Goal: Task Accomplishment & Management: Manage account settings

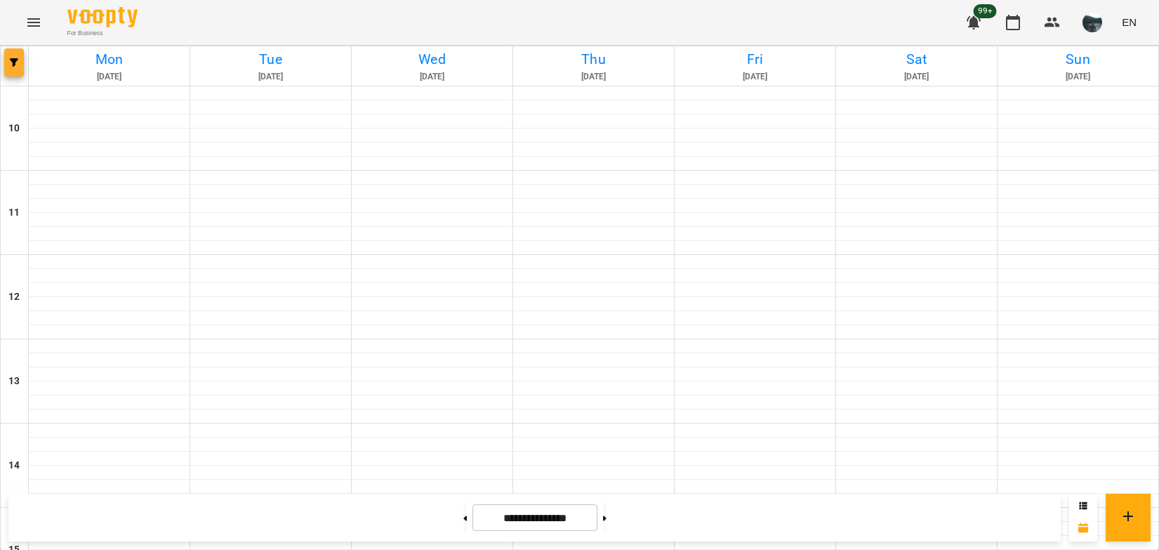
click at [17, 62] on icon "button" at bounding box center [14, 62] width 8 height 8
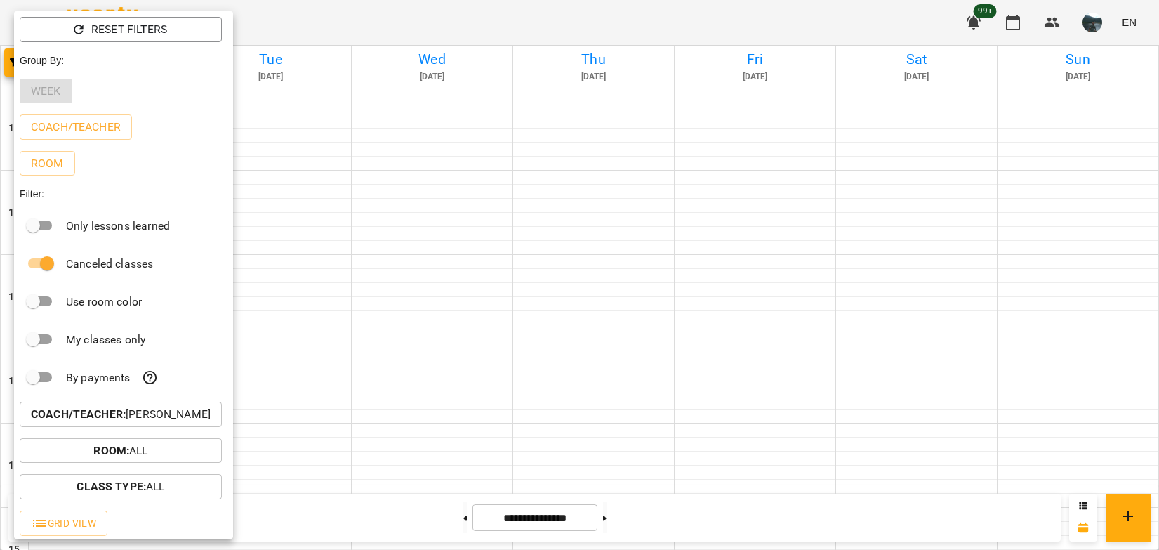
click at [171, 422] on p "Coach/Teacher : [PERSON_NAME]" at bounding box center [121, 414] width 180 height 17
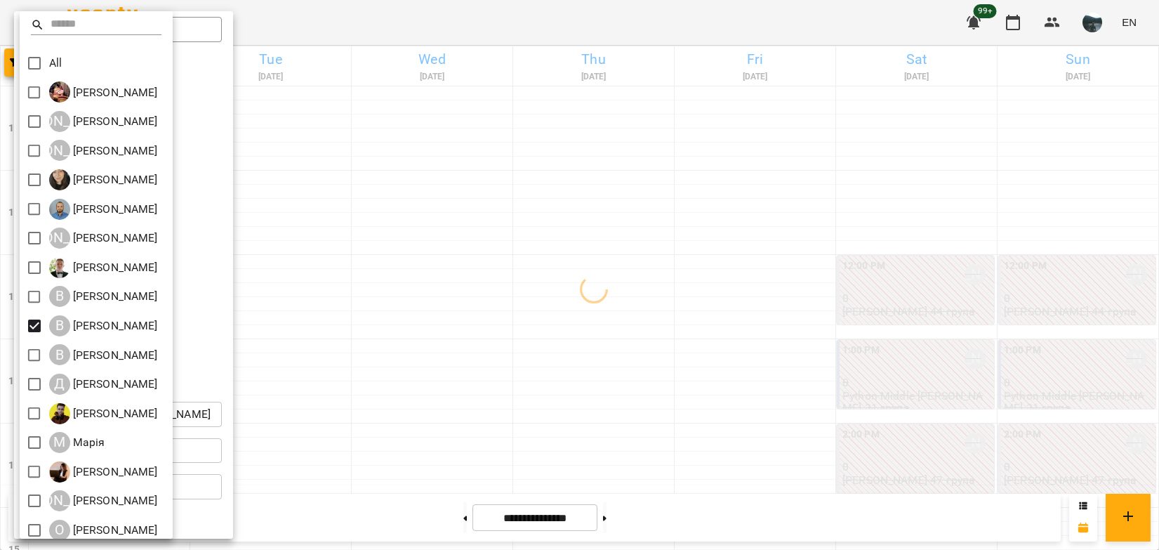
click at [499, 346] on div at bounding box center [579, 275] width 1159 height 550
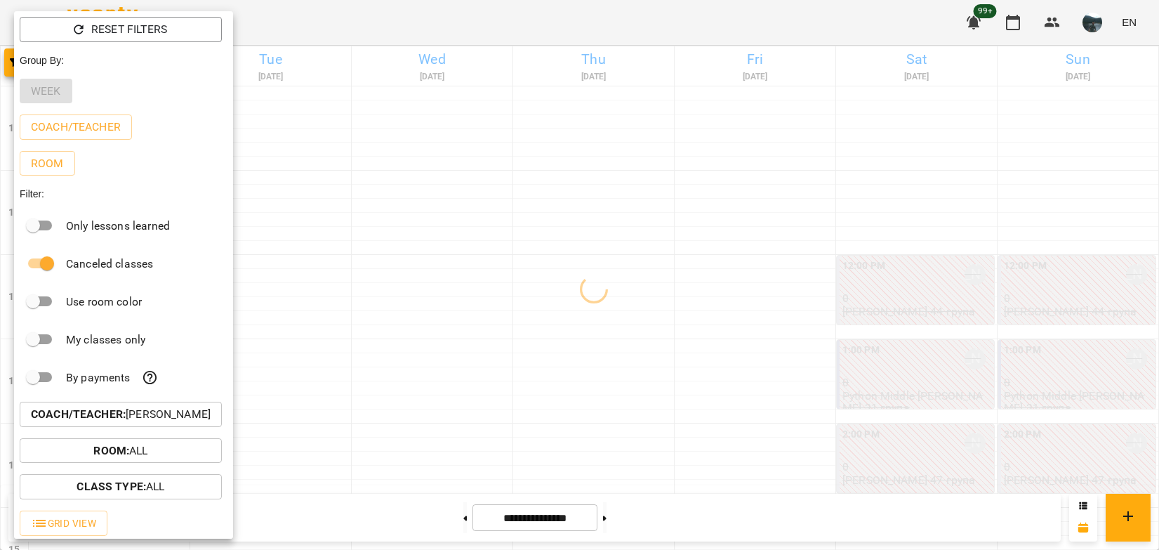
click at [495, 352] on div at bounding box center [579, 275] width 1159 height 550
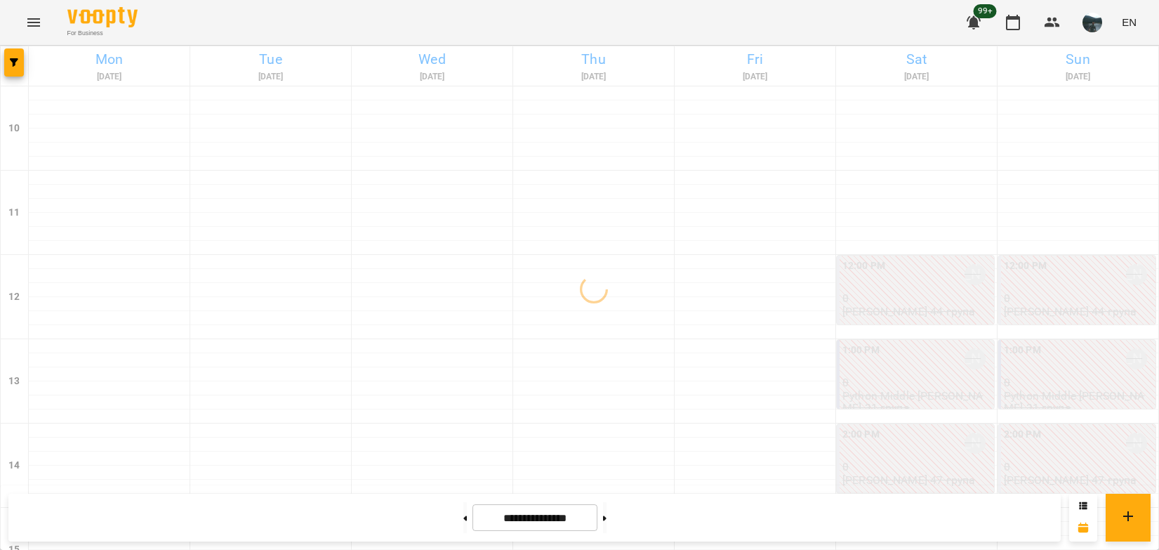
scroll to position [562, 0]
click at [607, 519] on button at bounding box center [605, 517] width 4 height 31
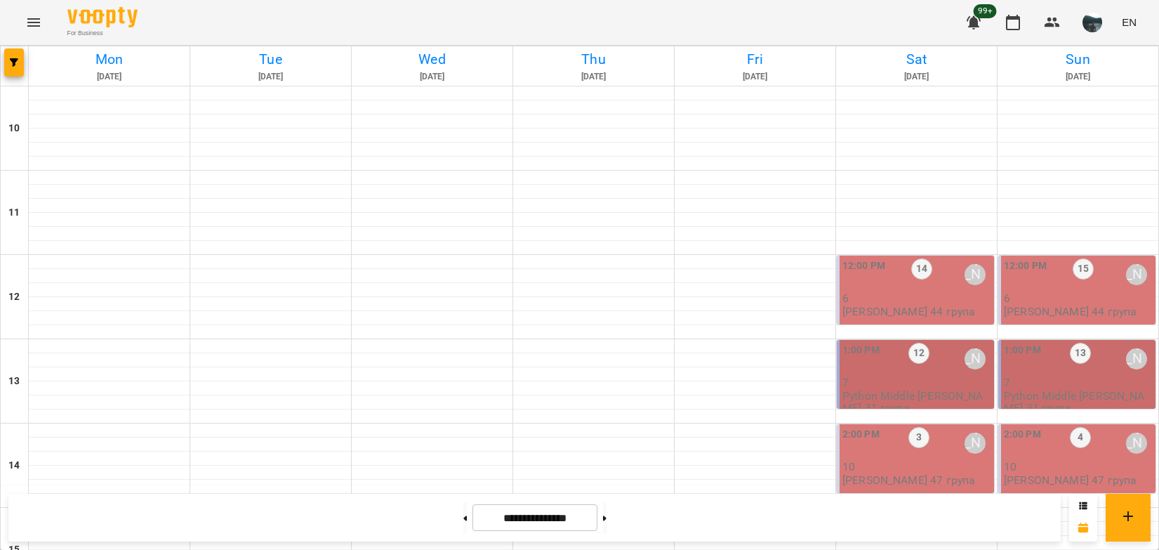
scroll to position [695, 0]
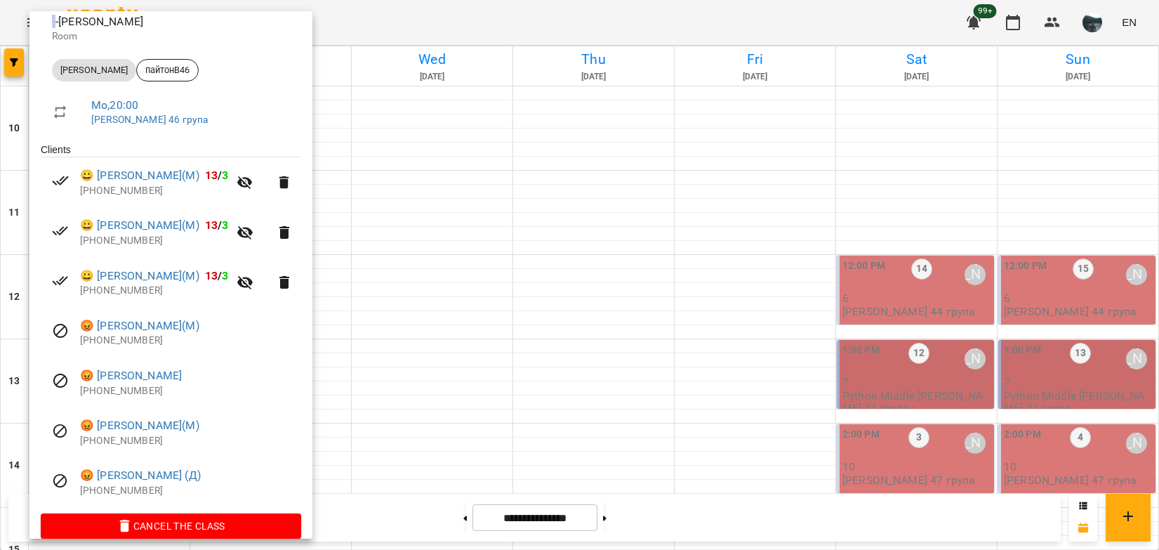
scroll to position [189, 0]
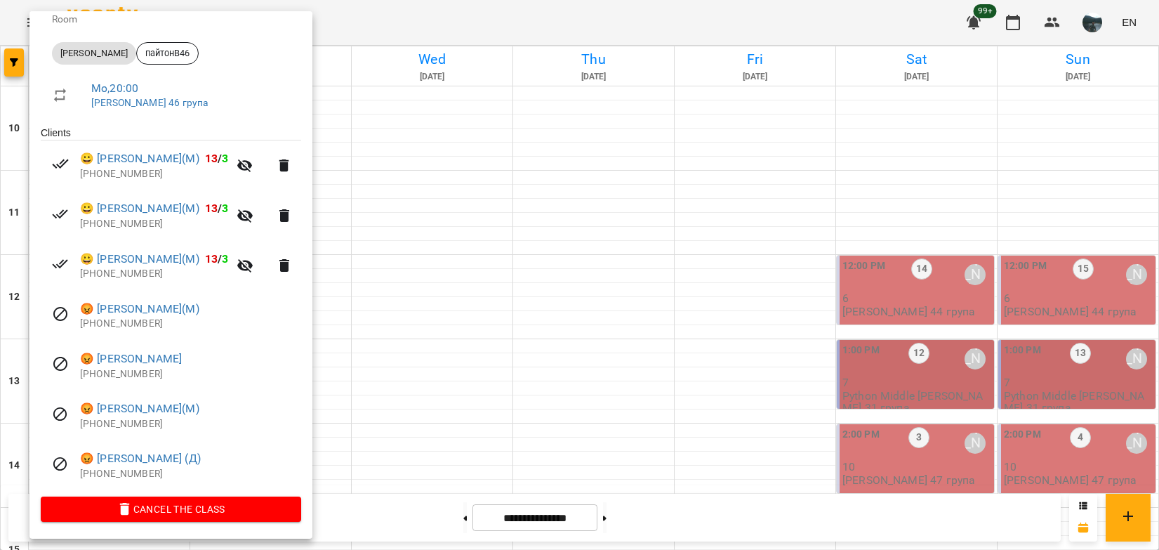
click at [697, 514] on div at bounding box center [579, 275] width 1159 height 550
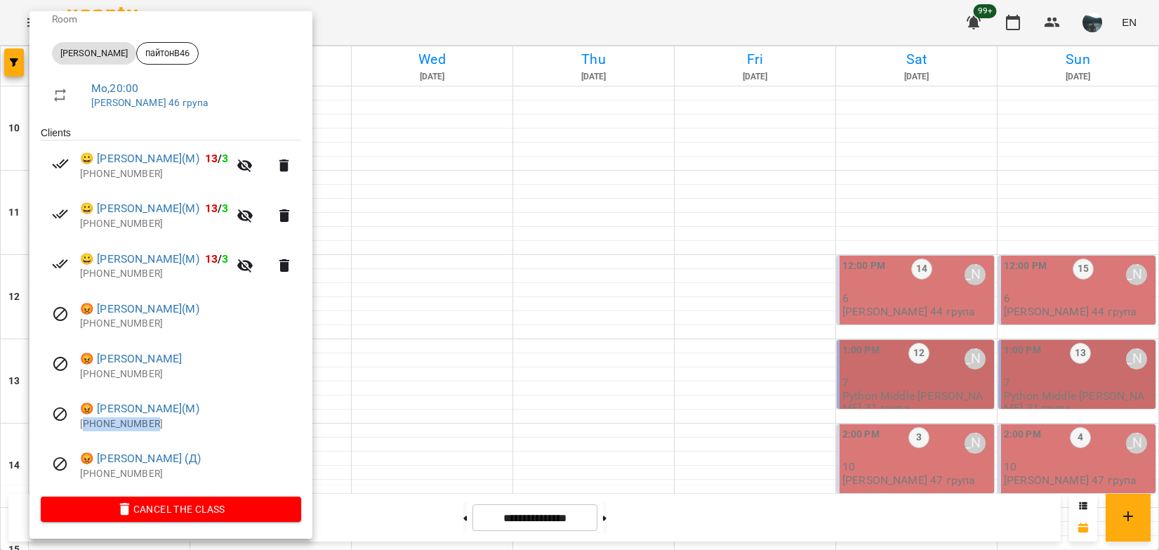
drag, startPoint x: 162, startPoint y: 424, endPoint x: 85, endPoint y: 423, distance: 76.6
click at [85, 423] on p "[PHONE_NUMBER]" at bounding box center [190, 424] width 221 height 14
copy p "380675643703"
click at [435, 517] on div at bounding box center [579, 275] width 1159 height 550
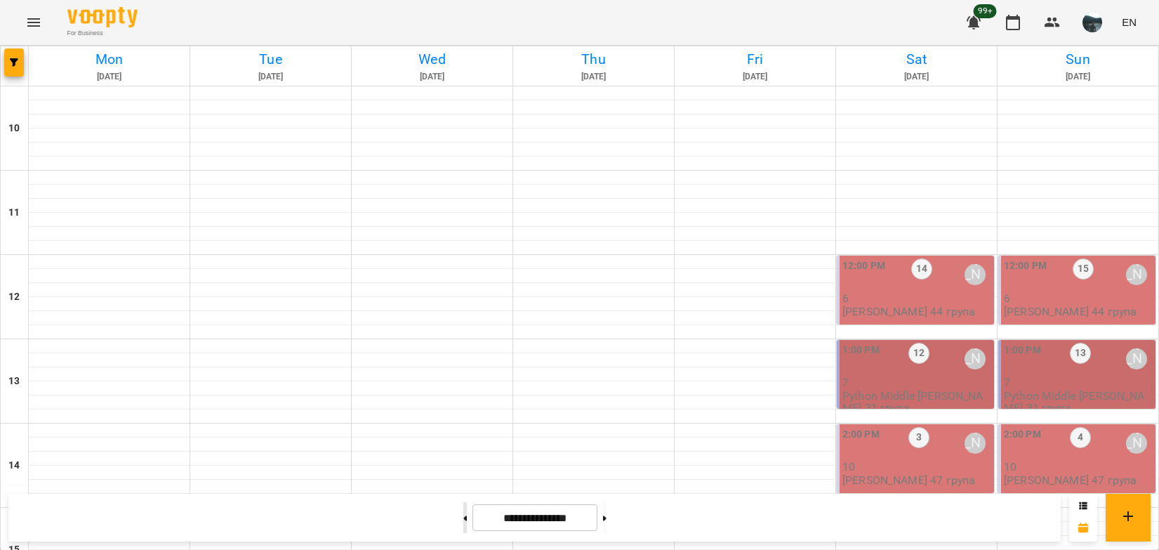
click at [463, 520] on button at bounding box center [465, 517] width 4 height 31
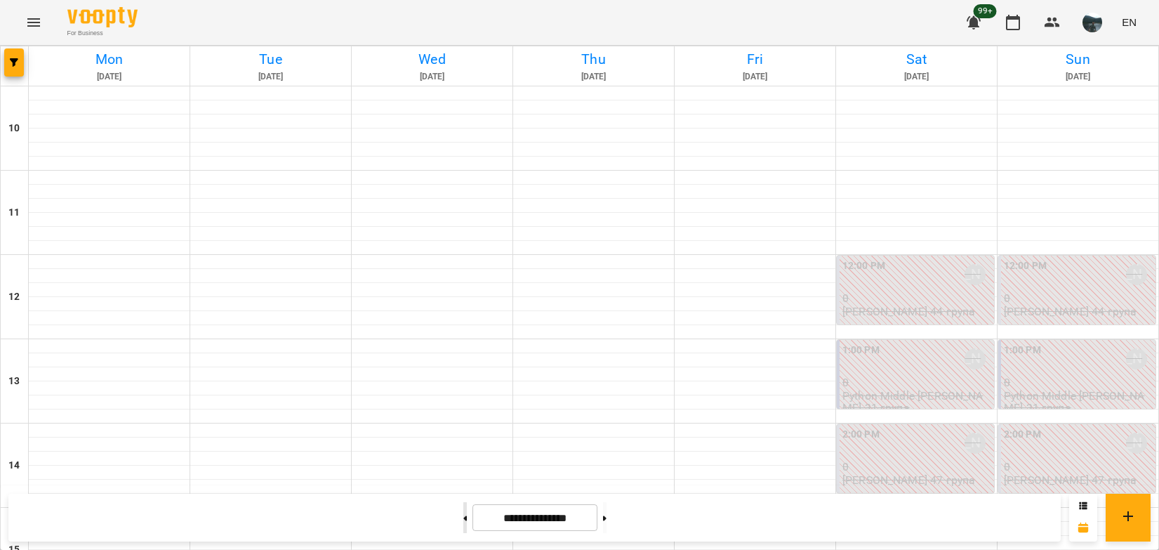
click at [463, 520] on button at bounding box center [465, 517] width 4 height 31
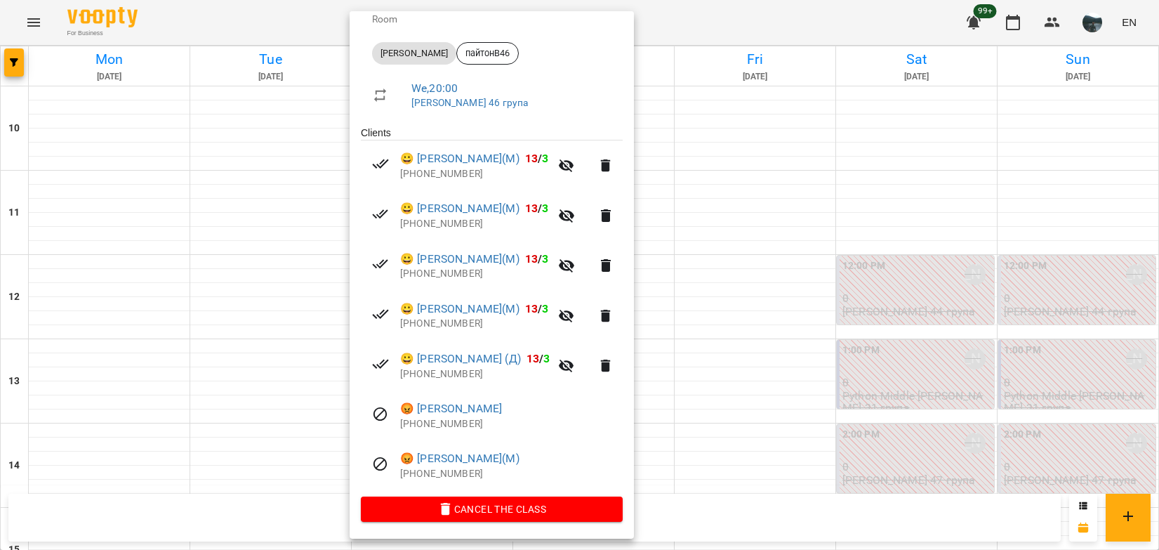
scroll to position [189, 0]
click at [104, 353] on div at bounding box center [579, 275] width 1159 height 550
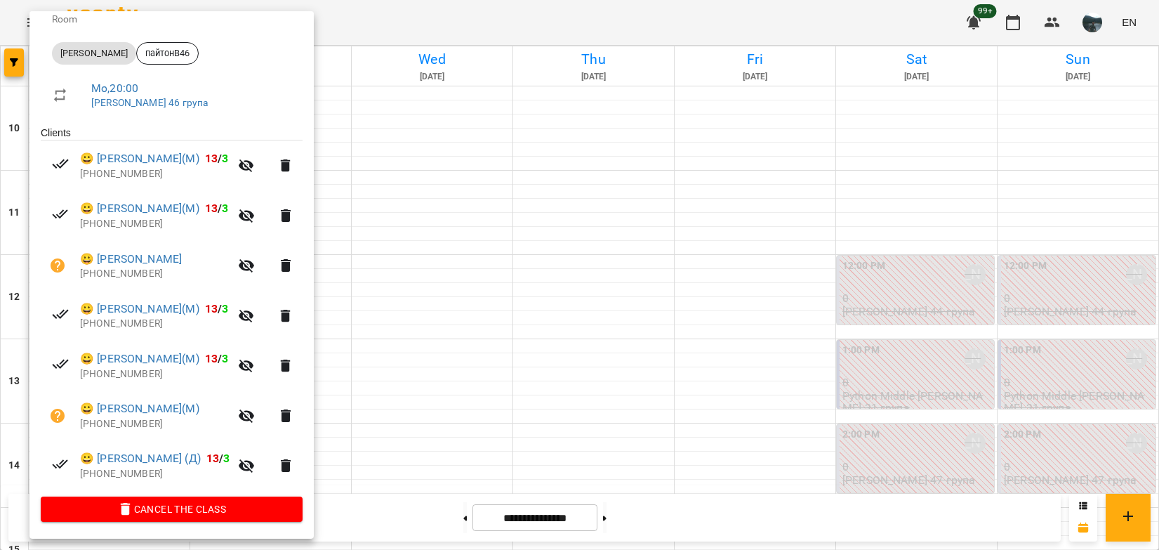
click at [802, 508] on div at bounding box center [579, 275] width 1159 height 550
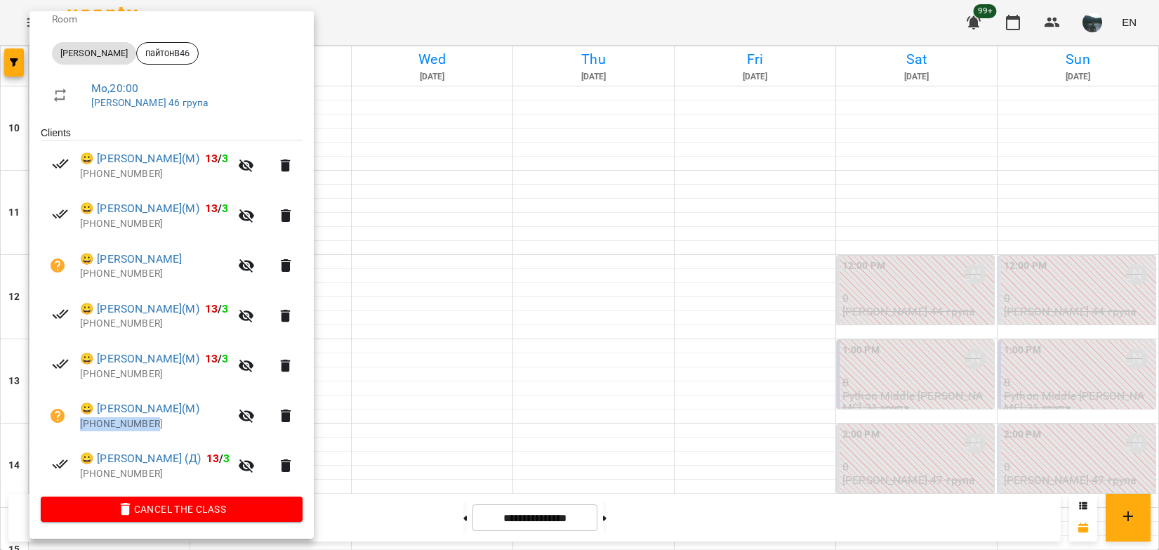
drag, startPoint x: 154, startPoint y: 424, endPoint x: 81, endPoint y: 425, distance: 73.0
click at [81, 425] on p "[PHONE_NUMBER]" at bounding box center [155, 424] width 150 height 14
click at [989, 291] on div at bounding box center [579, 275] width 1159 height 550
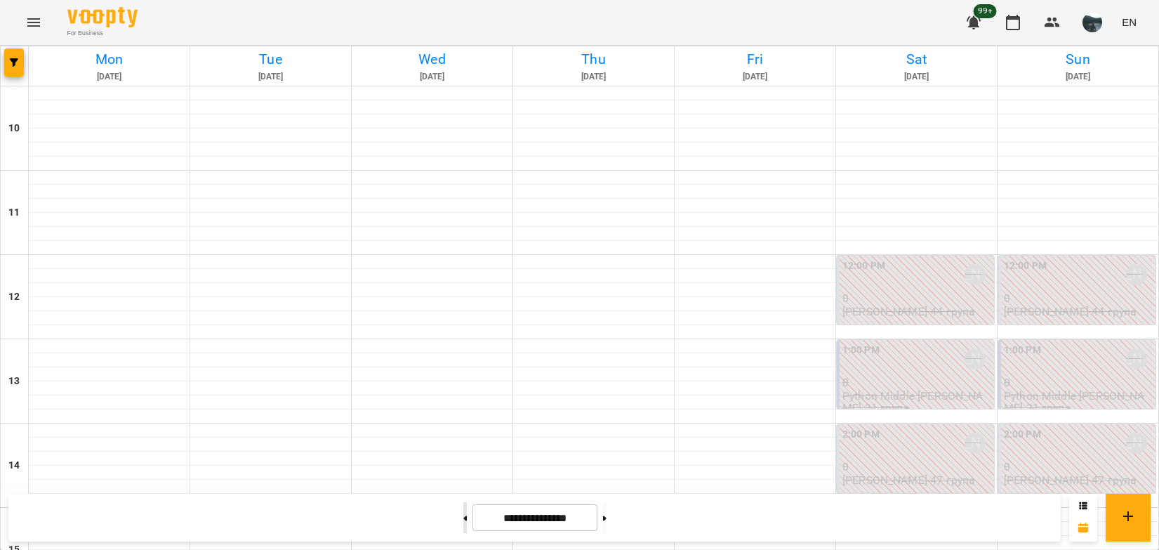
click at [463, 512] on button at bounding box center [465, 517] width 4 height 31
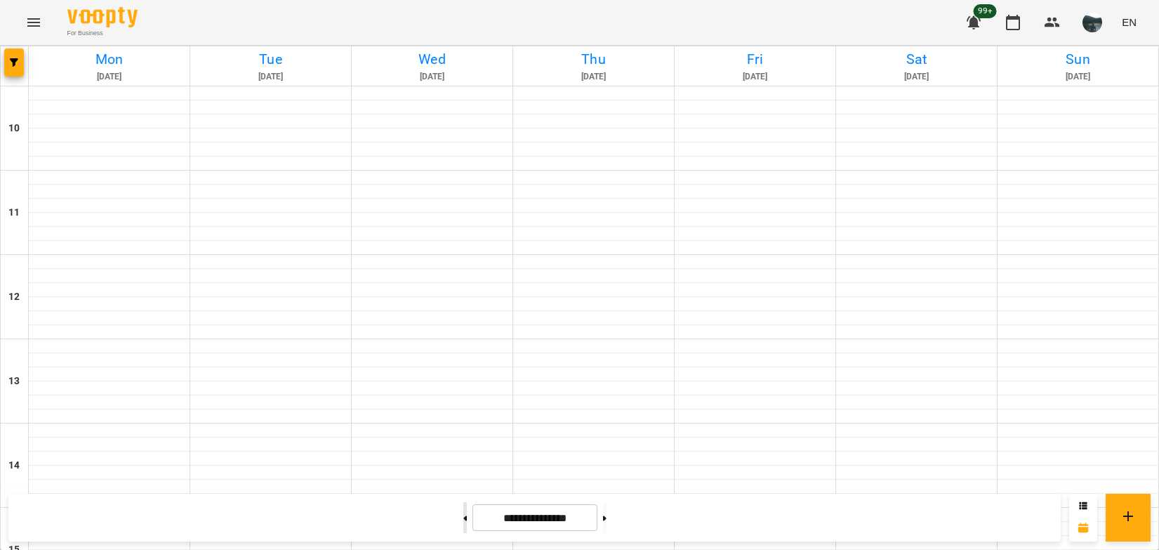
click at [463, 512] on button at bounding box center [465, 517] width 4 height 31
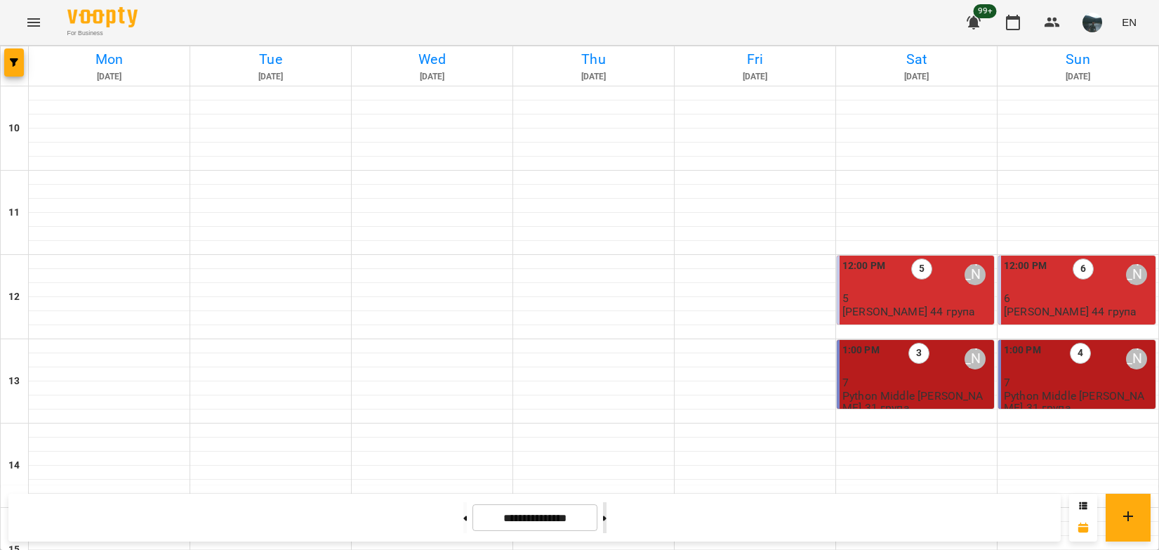
click at [607, 522] on button at bounding box center [605, 517] width 4 height 31
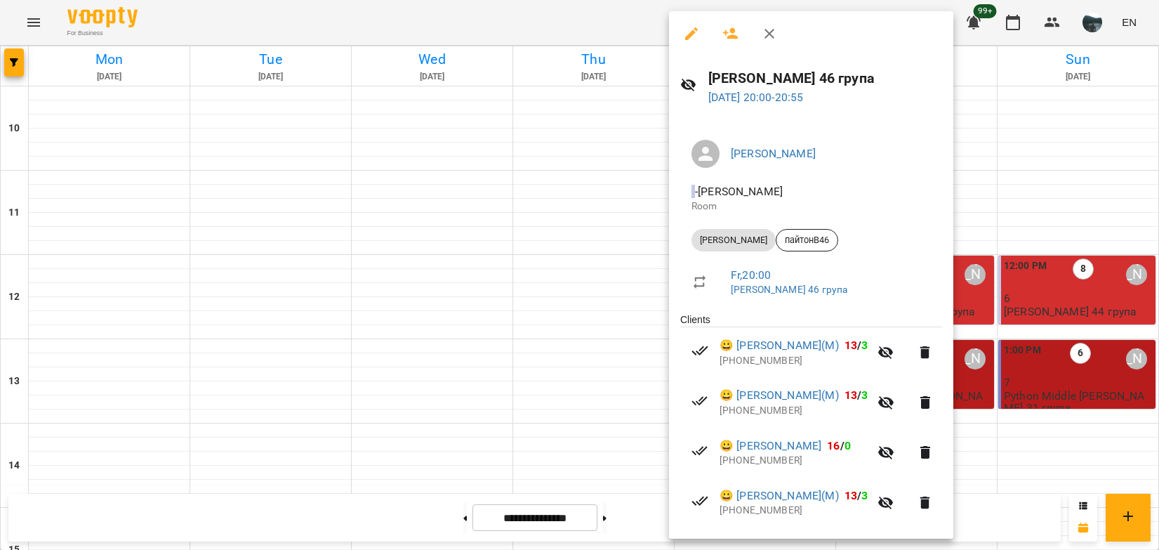
click at [650, 527] on div at bounding box center [579, 275] width 1159 height 550
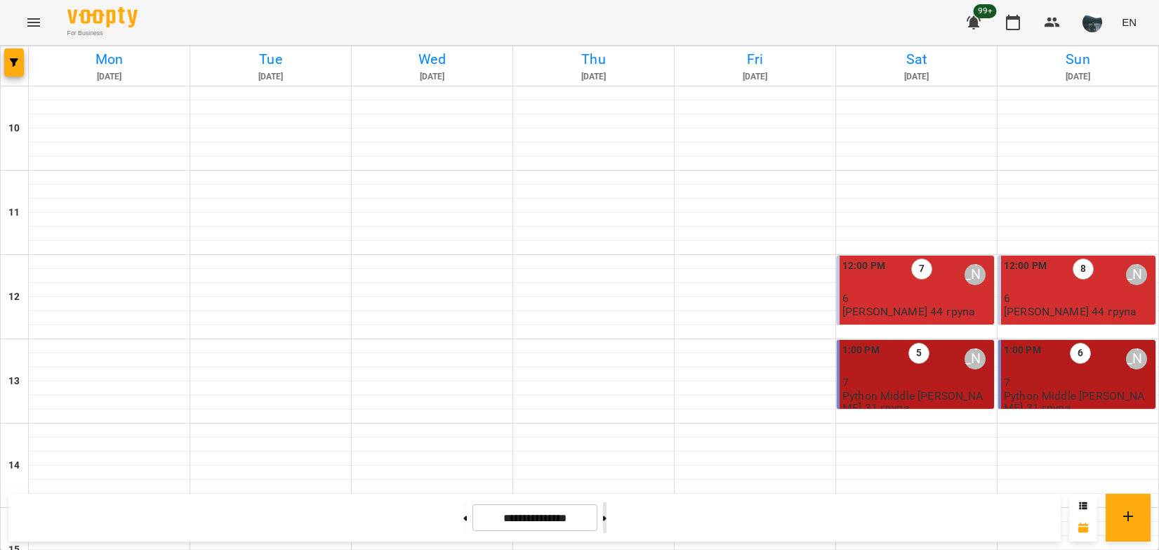
click at [607, 517] on button at bounding box center [605, 517] width 4 height 31
type input "**********"
click at [33, 22] on icon "Menu" at bounding box center [33, 22] width 17 height 17
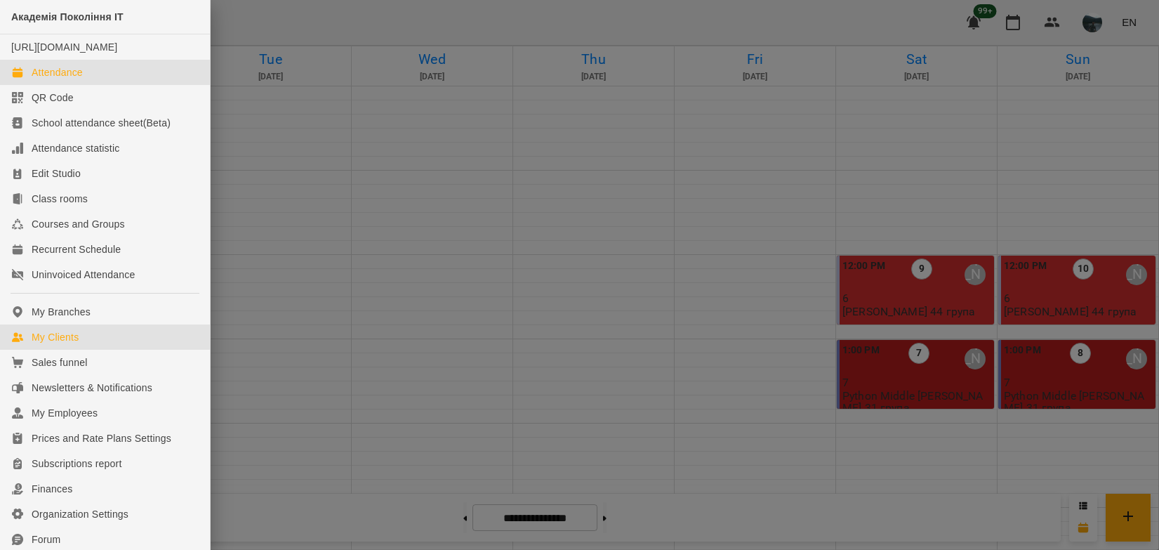
click at [70, 344] on div "My Clients" at bounding box center [55, 337] width 47 height 14
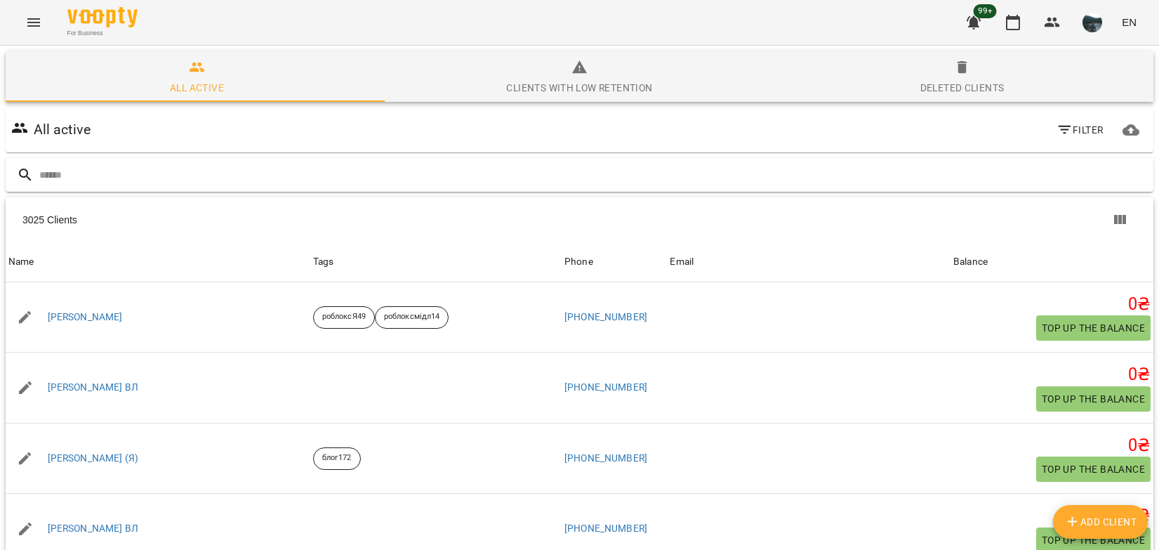
click at [392, 173] on input "text" at bounding box center [593, 175] width 1109 height 23
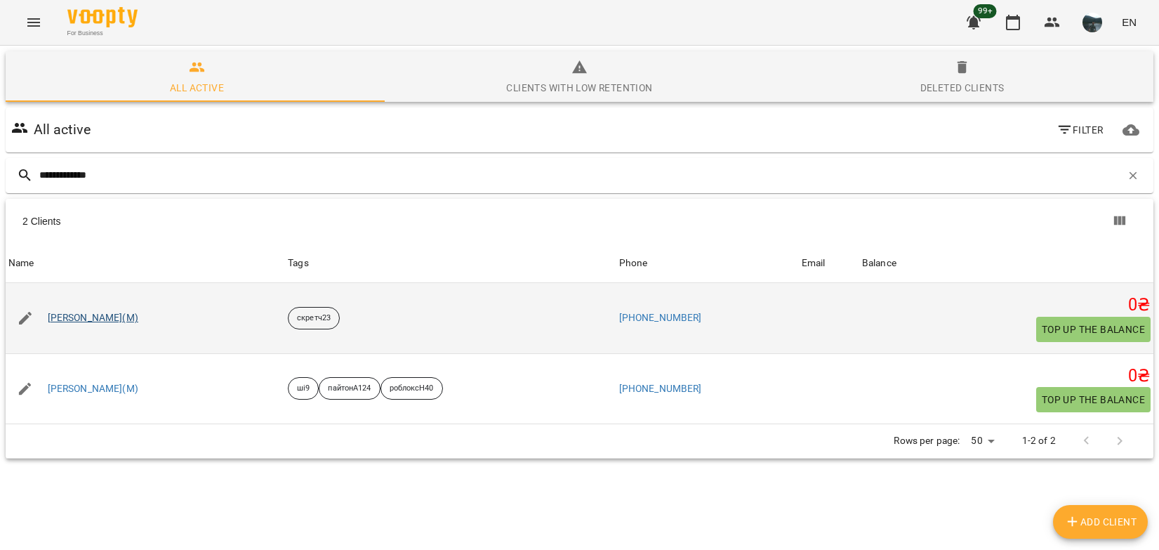
type input "**********"
click at [111, 314] on link "[PERSON_NAME](М)" at bounding box center [93, 318] width 91 height 14
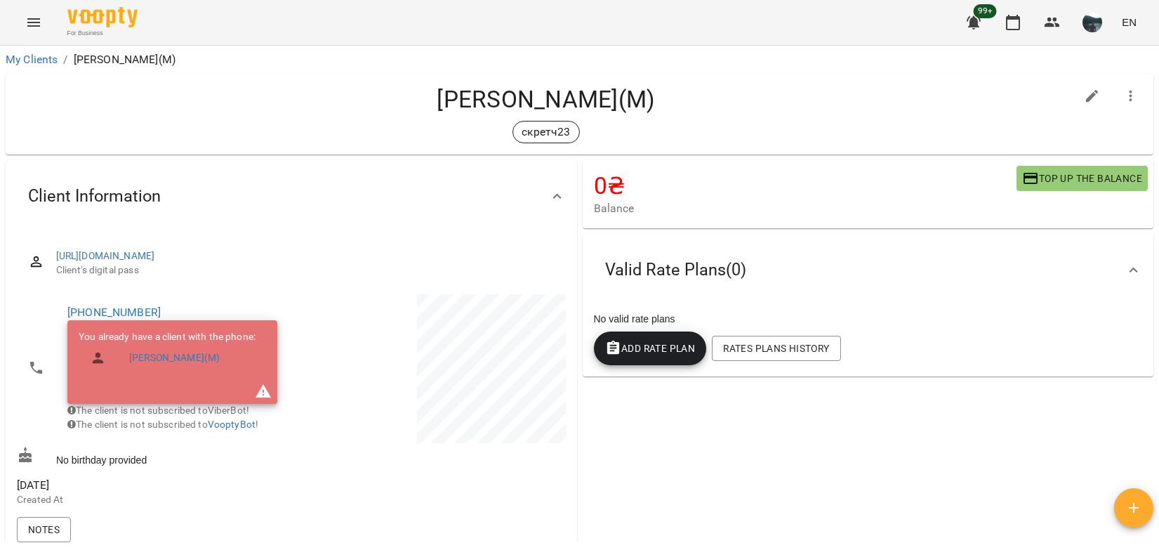
click at [1084, 90] on icon "button" at bounding box center [1092, 96] width 17 height 17
select select "**"
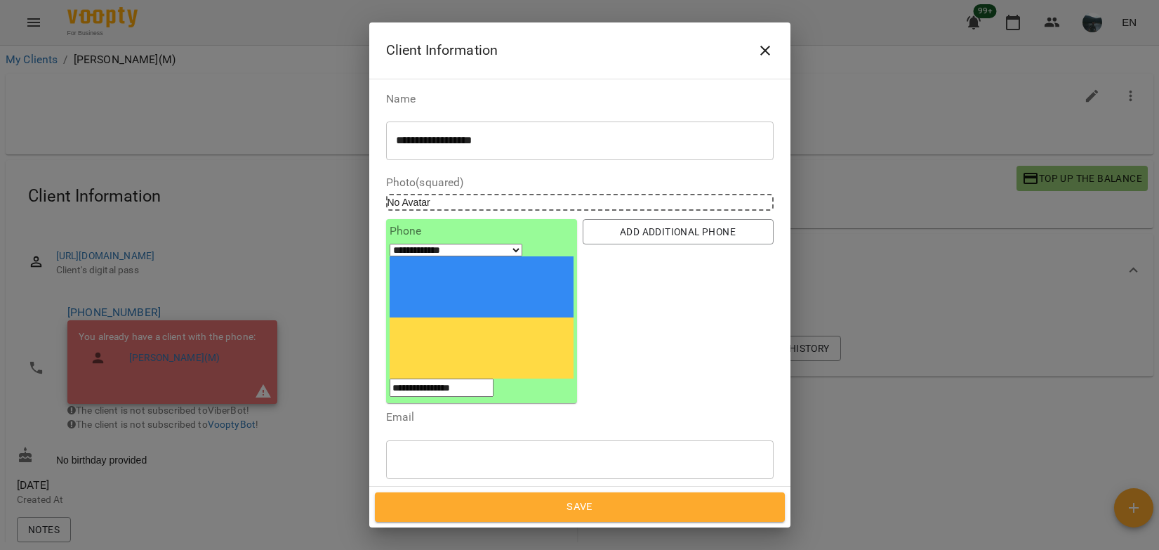
click at [762, 53] on icon "Close" at bounding box center [766, 51] width 10 height 10
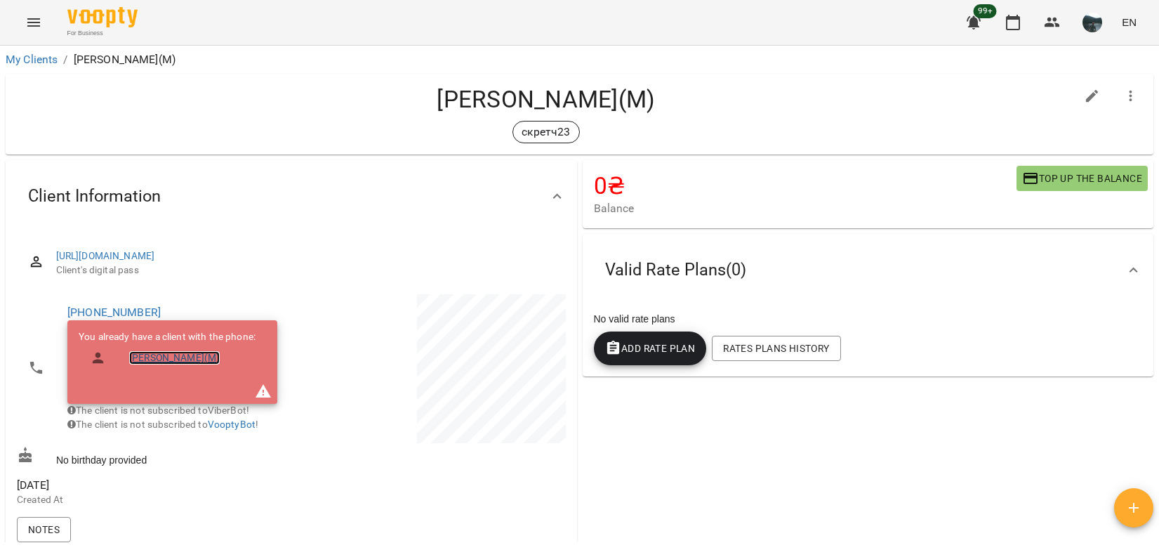
click at [139, 355] on link "[PERSON_NAME](М)" at bounding box center [174, 358] width 91 height 14
click at [167, 358] on link "[PERSON_NAME](М)" at bounding box center [174, 358] width 91 height 14
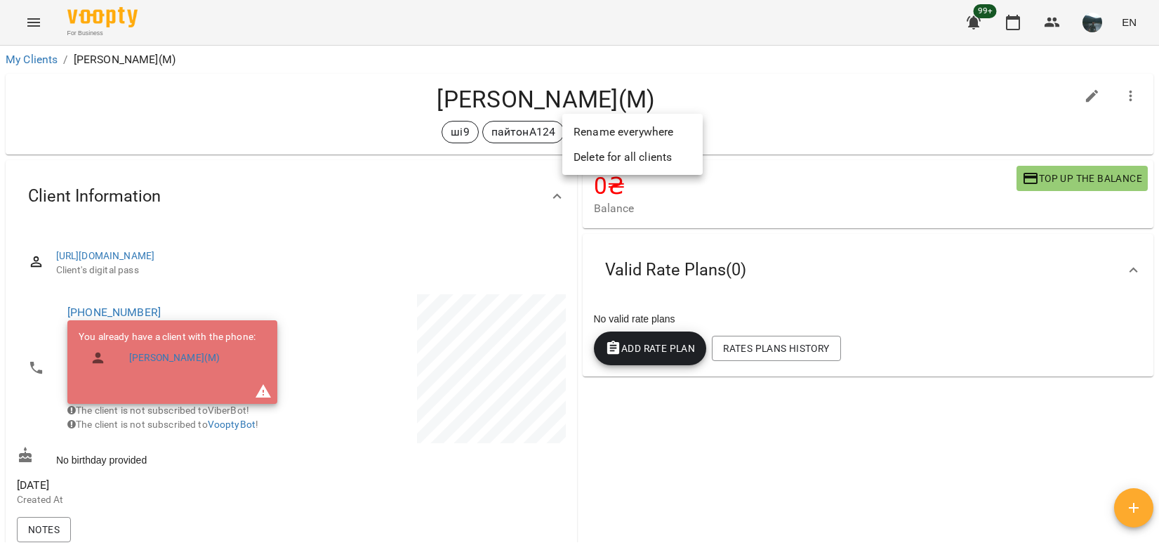
click at [757, 120] on div at bounding box center [579, 275] width 1159 height 550
click at [1086, 98] on icon "button" at bounding box center [1092, 96] width 13 height 13
select select "**"
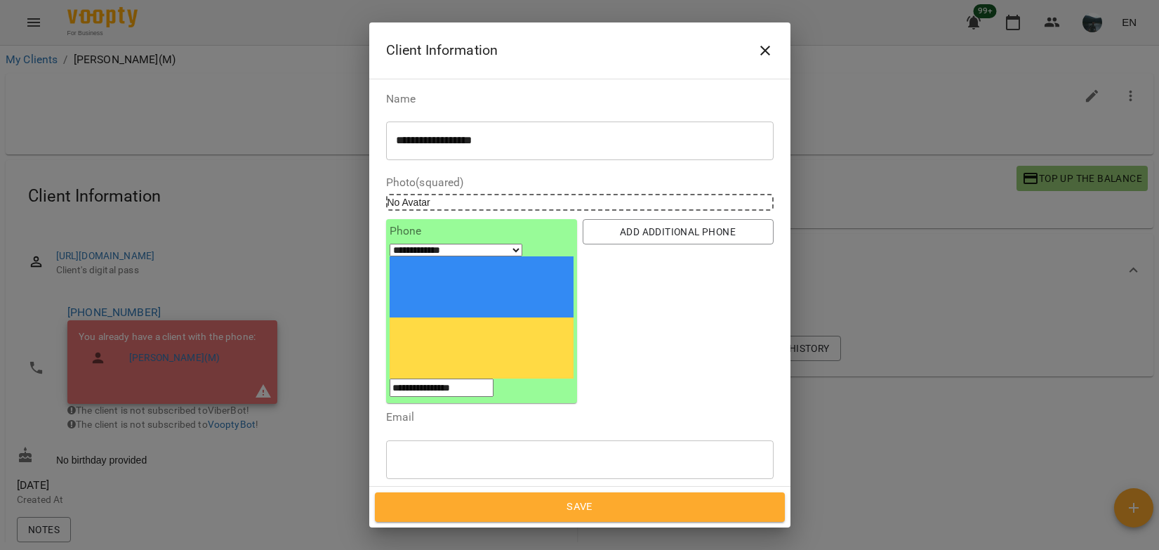
click at [565, 523] on icon at bounding box center [562, 525] width 5 height 5
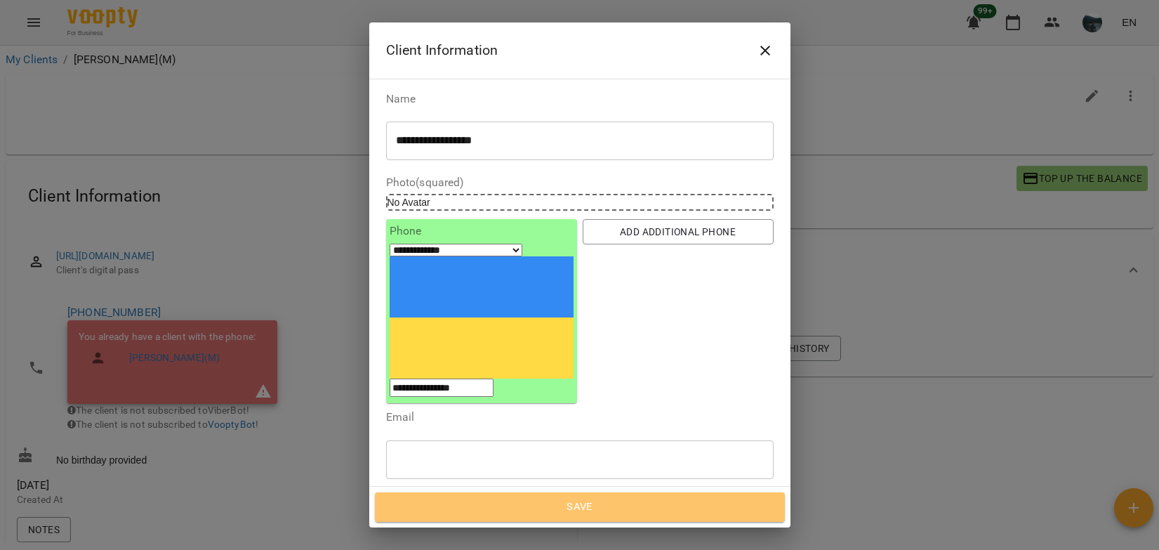
click at [575, 505] on span "Save" at bounding box center [579, 507] width 379 height 18
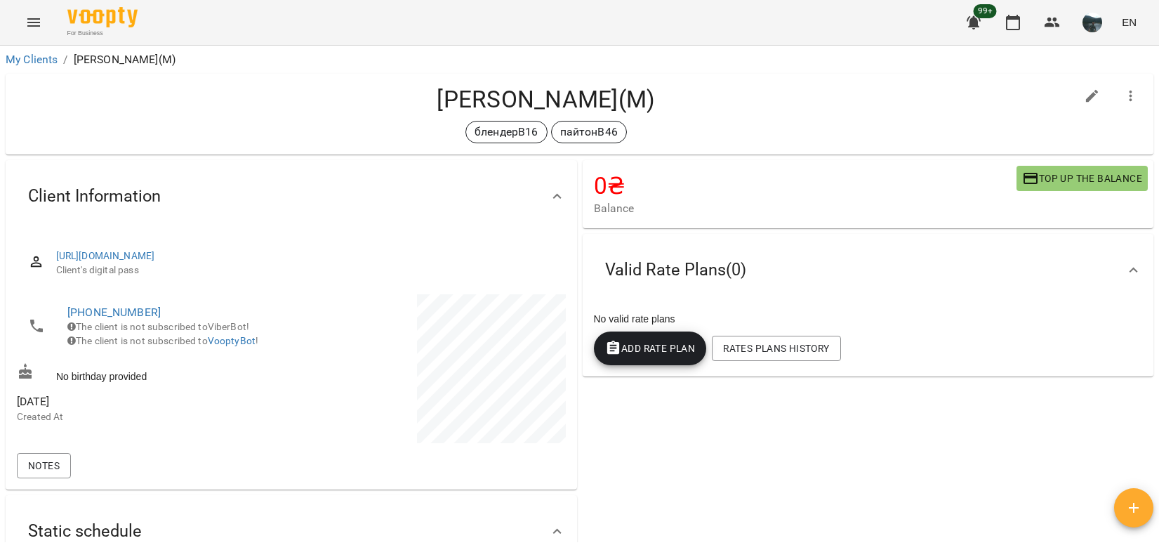
click at [1076, 86] on button "button" at bounding box center [1093, 96] width 34 height 34
select select "**"
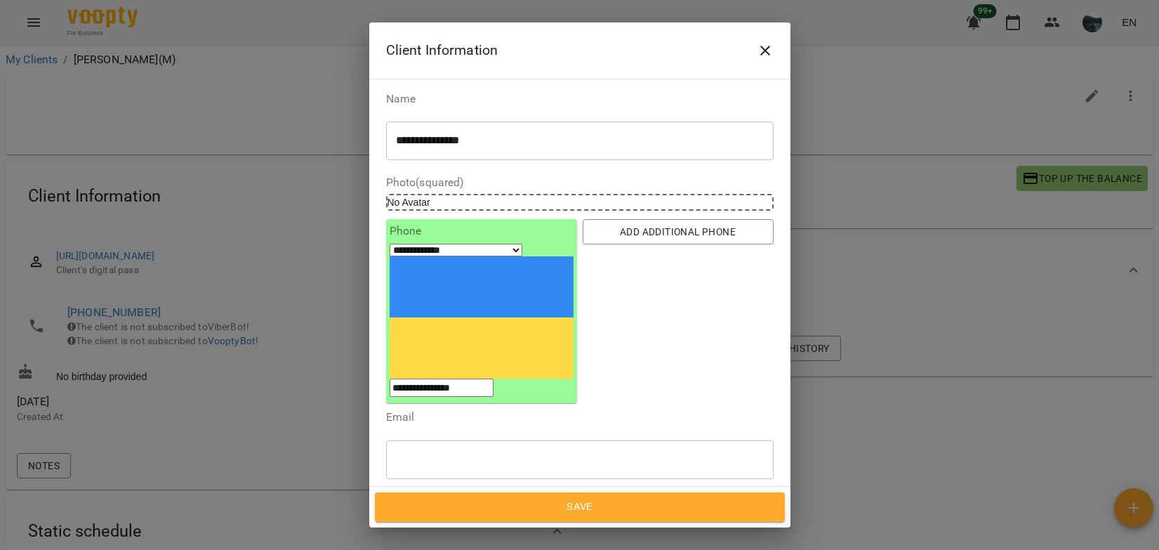
click at [765, 46] on icon "Close" at bounding box center [765, 50] width 17 height 17
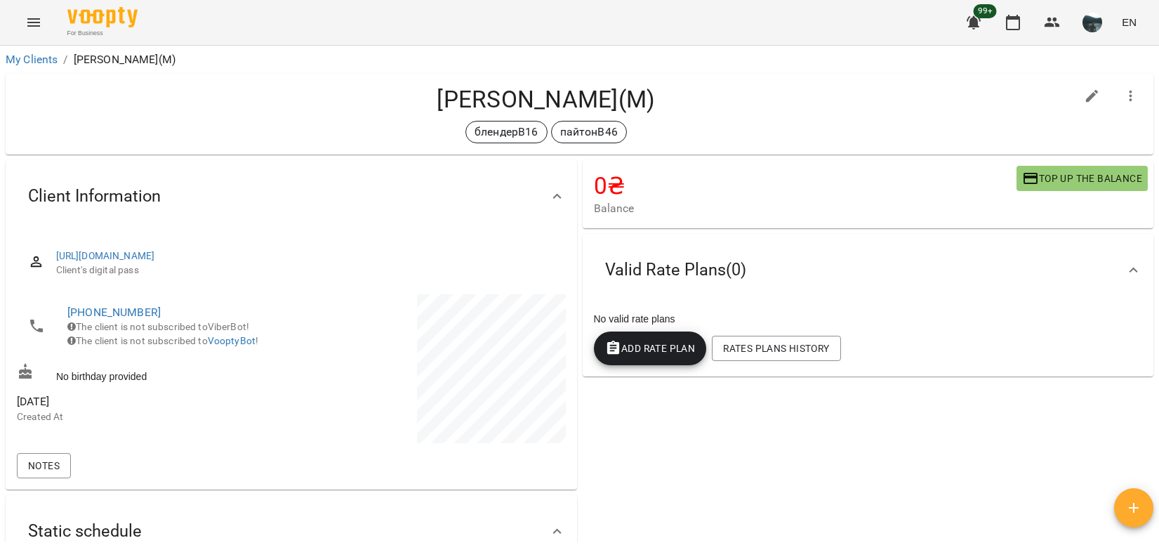
click at [846, 82] on div "Антон Ткачов(М) блендерВ16 пайтонВ46" at bounding box center [580, 114] width 1148 height 81
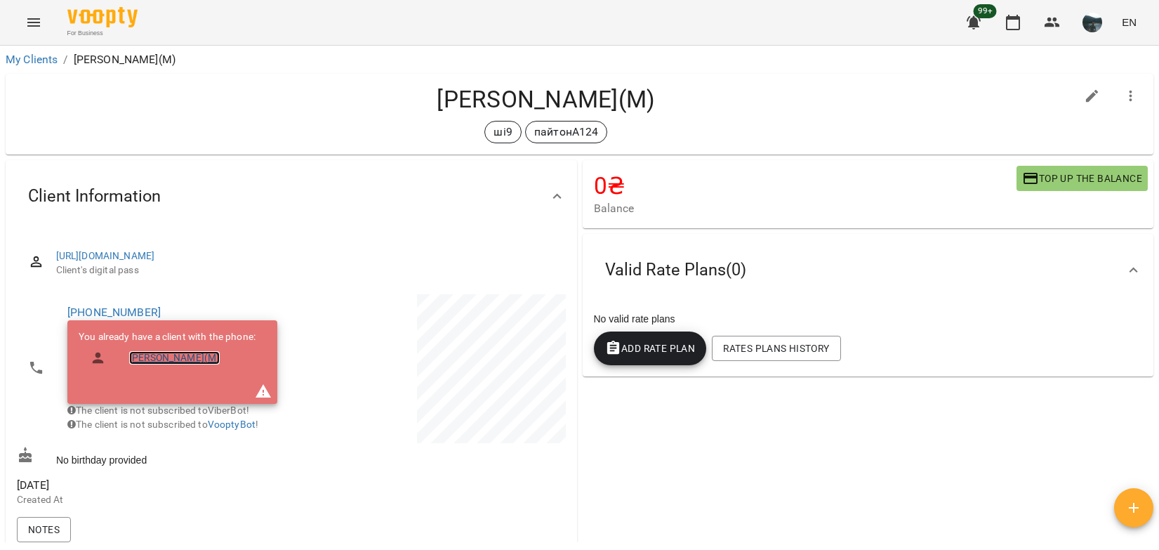
click at [155, 354] on link "[PERSON_NAME](М)" at bounding box center [174, 358] width 91 height 14
click at [1095, 96] on button "button" at bounding box center [1093, 96] width 34 height 34
select select "**"
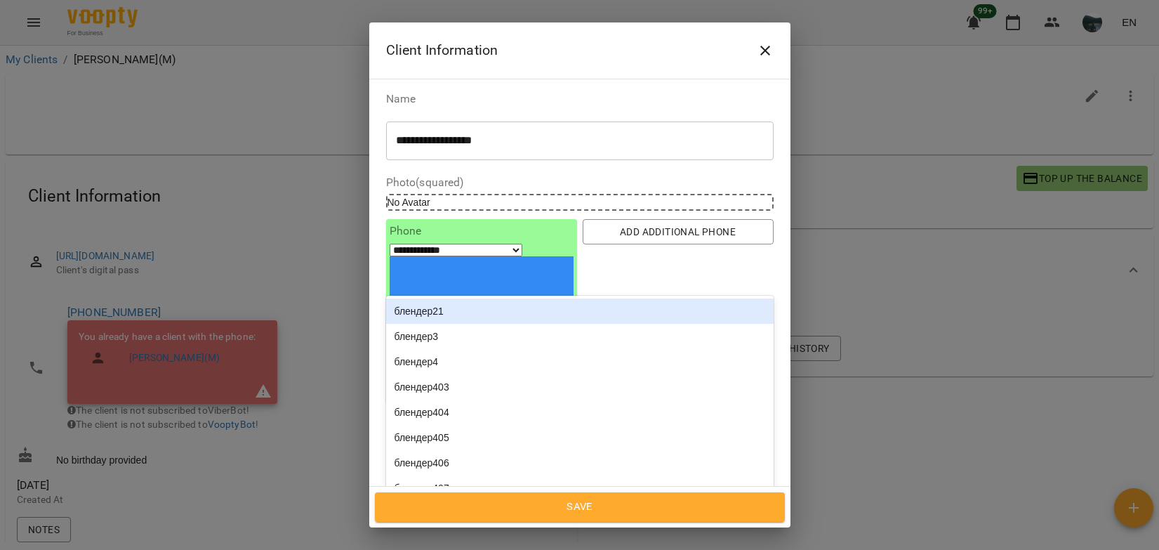
click at [513, 514] on div "скретч23" at bounding box center [554, 525] width 335 height 23
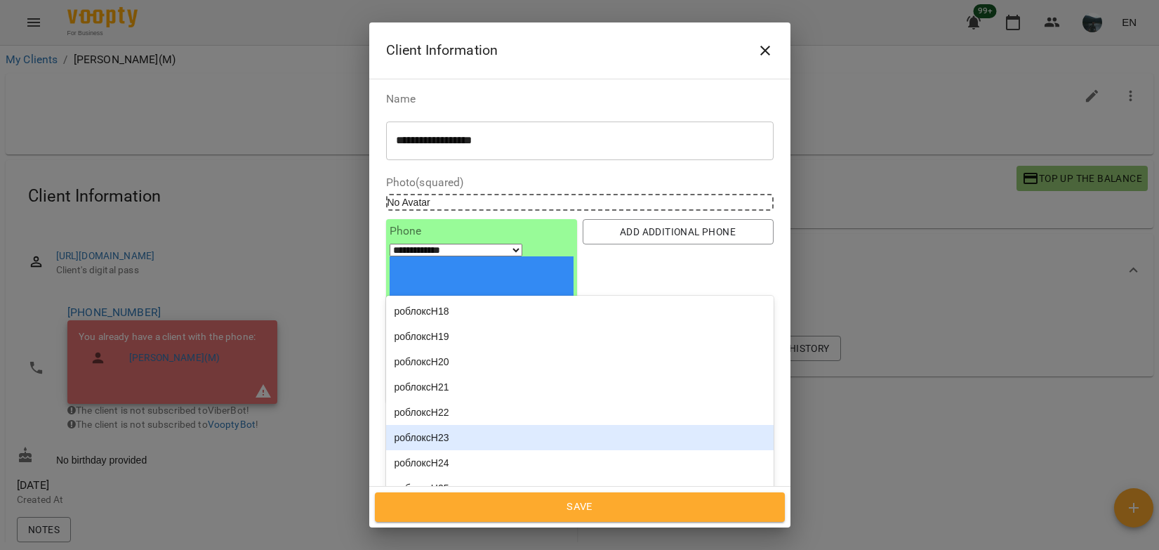
type input "**********"
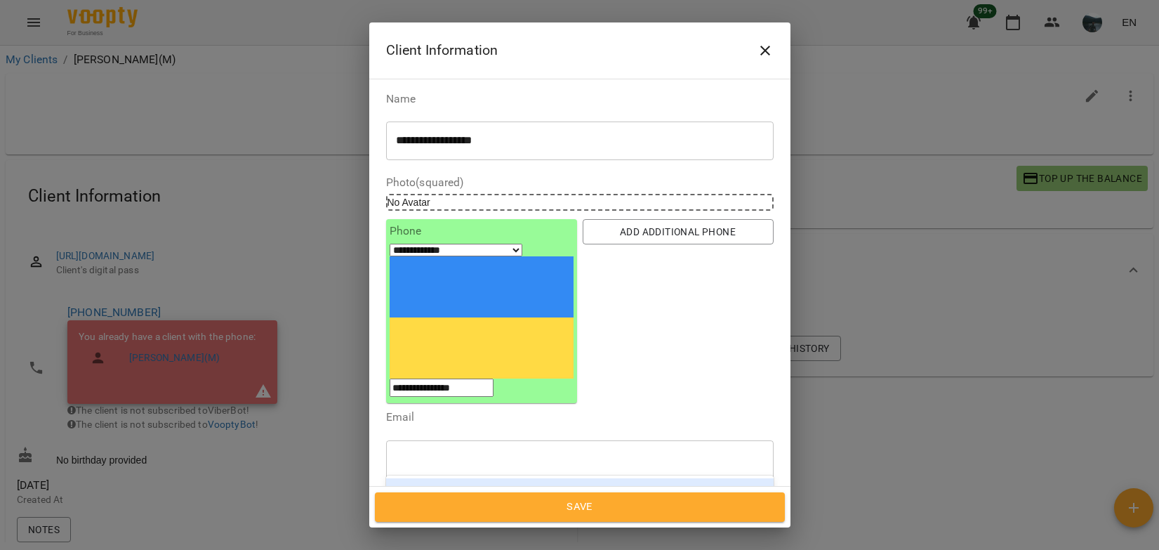
click at [458, 478] on div "роблоксН40" at bounding box center [580, 490] width 388 height 25
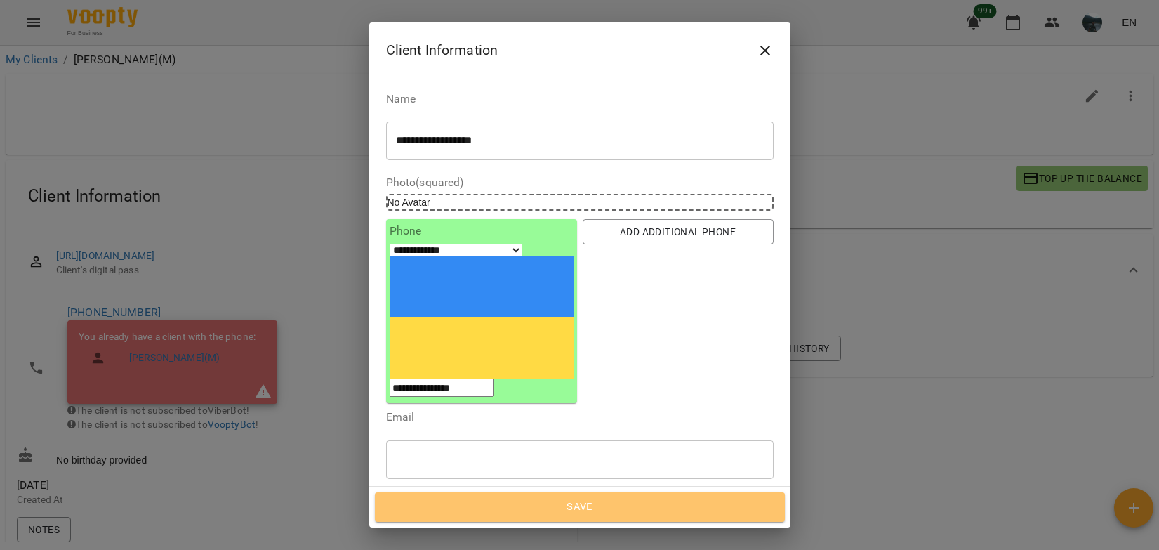
click at [572, 509] on span "Save" at bounding box center [579, 507] width 379 height 18
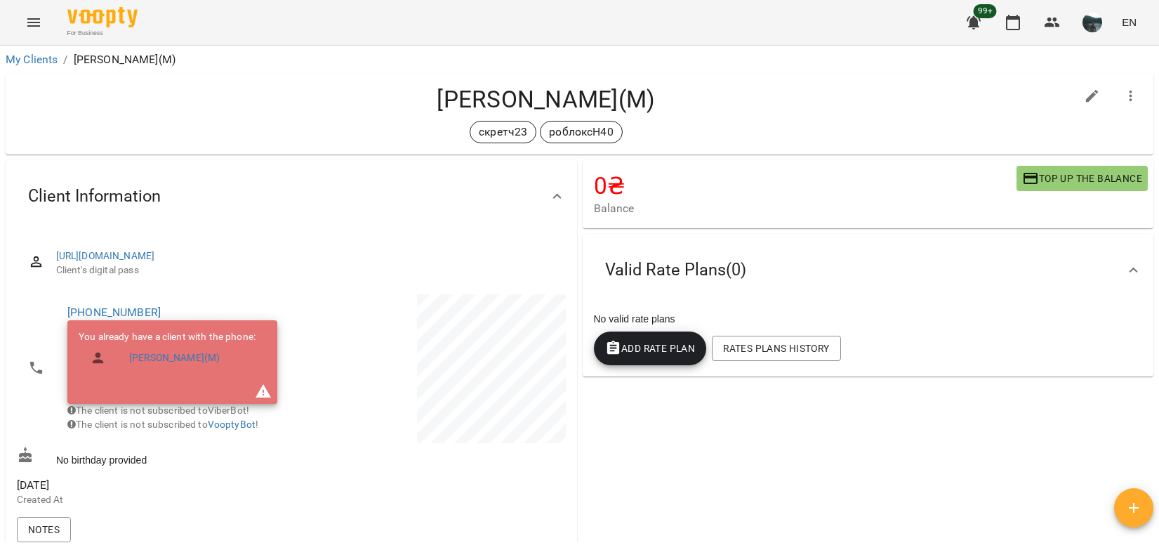
click at [36, 27] on icon "Menu" at bounding box center [33, 22] width 17 height 17
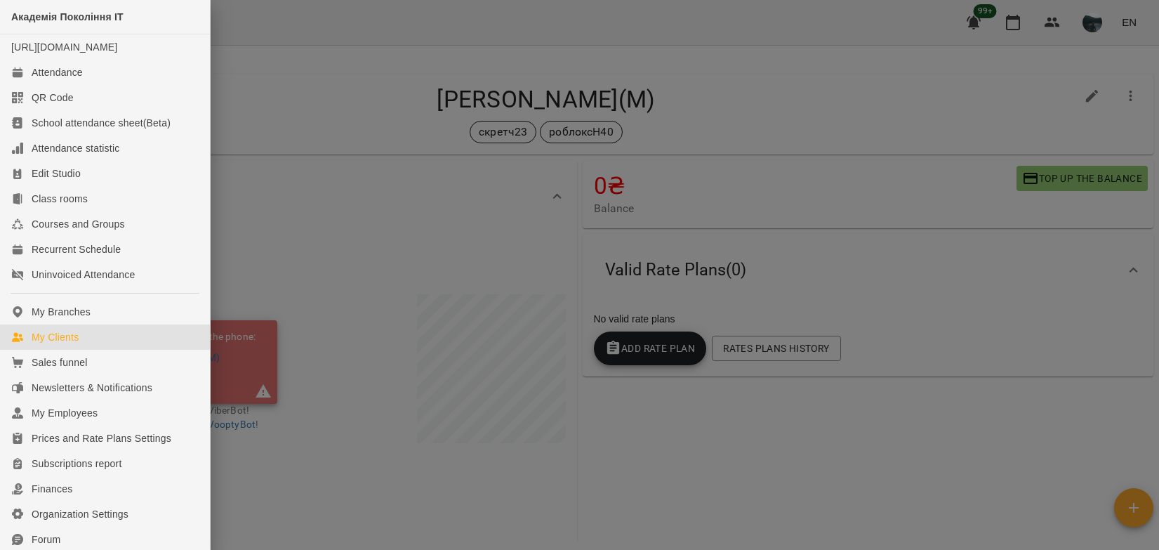
click at [57, 344] on div "My Clients" at bounding box center [55, 337] width 47 height 14
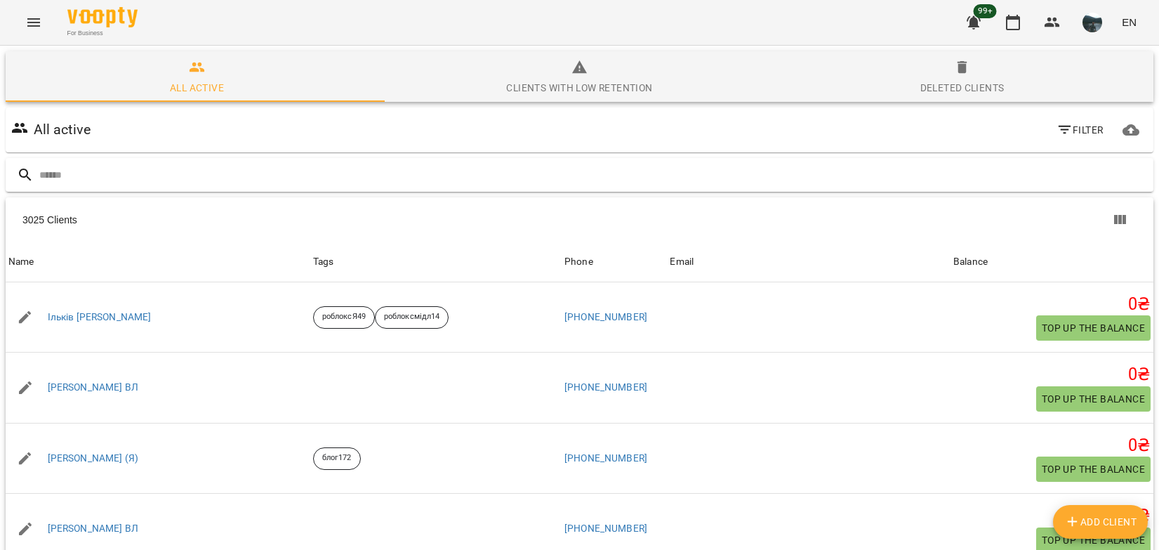
click at [371, 167] on input "text" at bounding box center [593, 175] width 1109 height 23
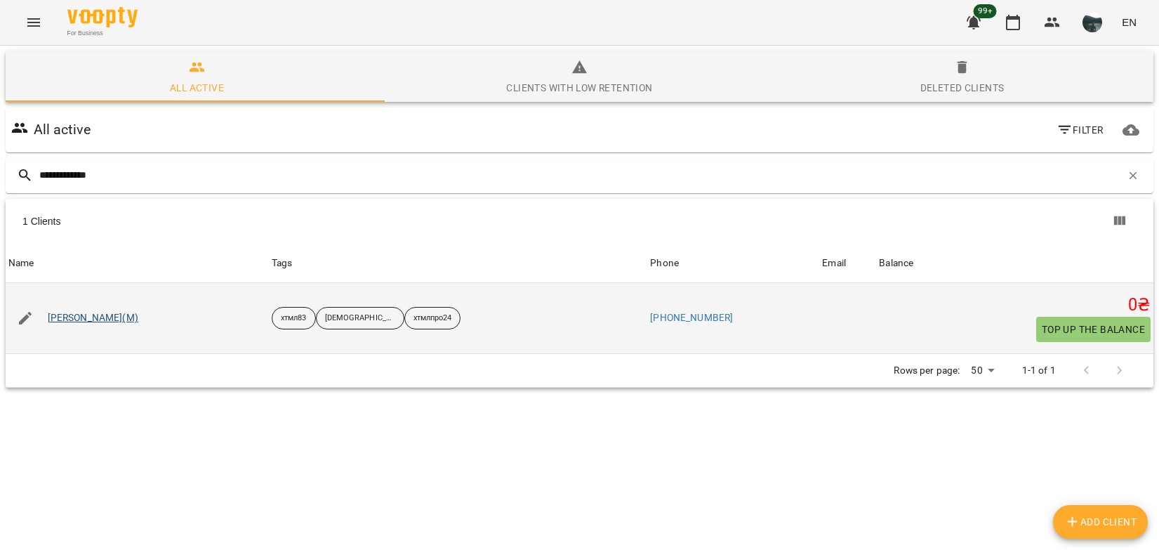
type input "**********"
click at [120, 313] on link "Володимир Павленко(М)" at bounding box center [93, 318] width 91 height 14
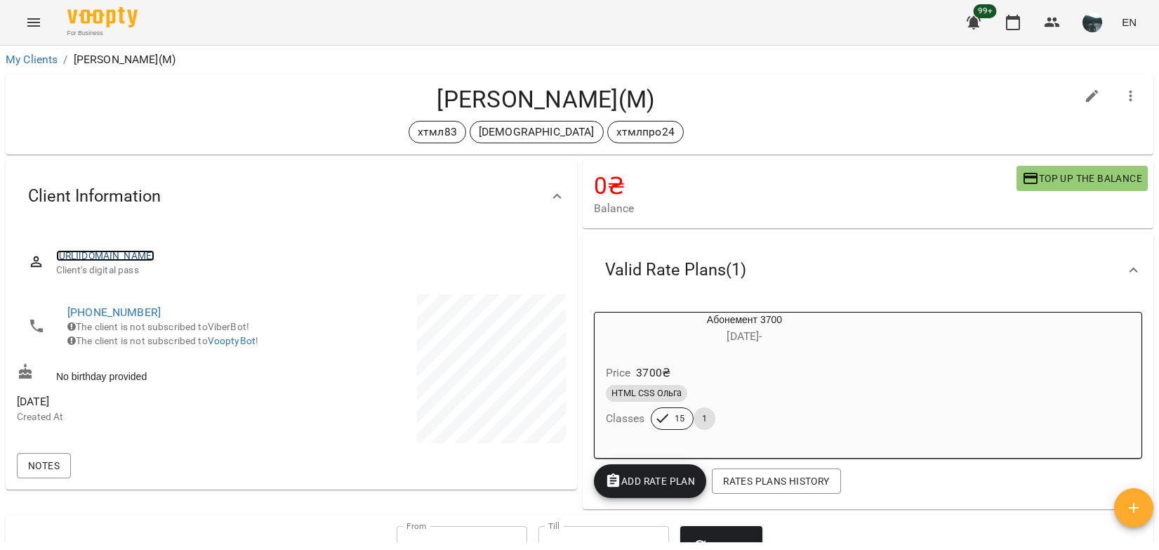
click at [155, 255] on link "https://www.voopty.com.ua/client/659ba394eeecdd17d1e377c8/67c9973cc9f3a71498d75…" at bounding box center [105, 255] width 99 height 11
